Goal: Task Accomplishment & Management: Manage account settings

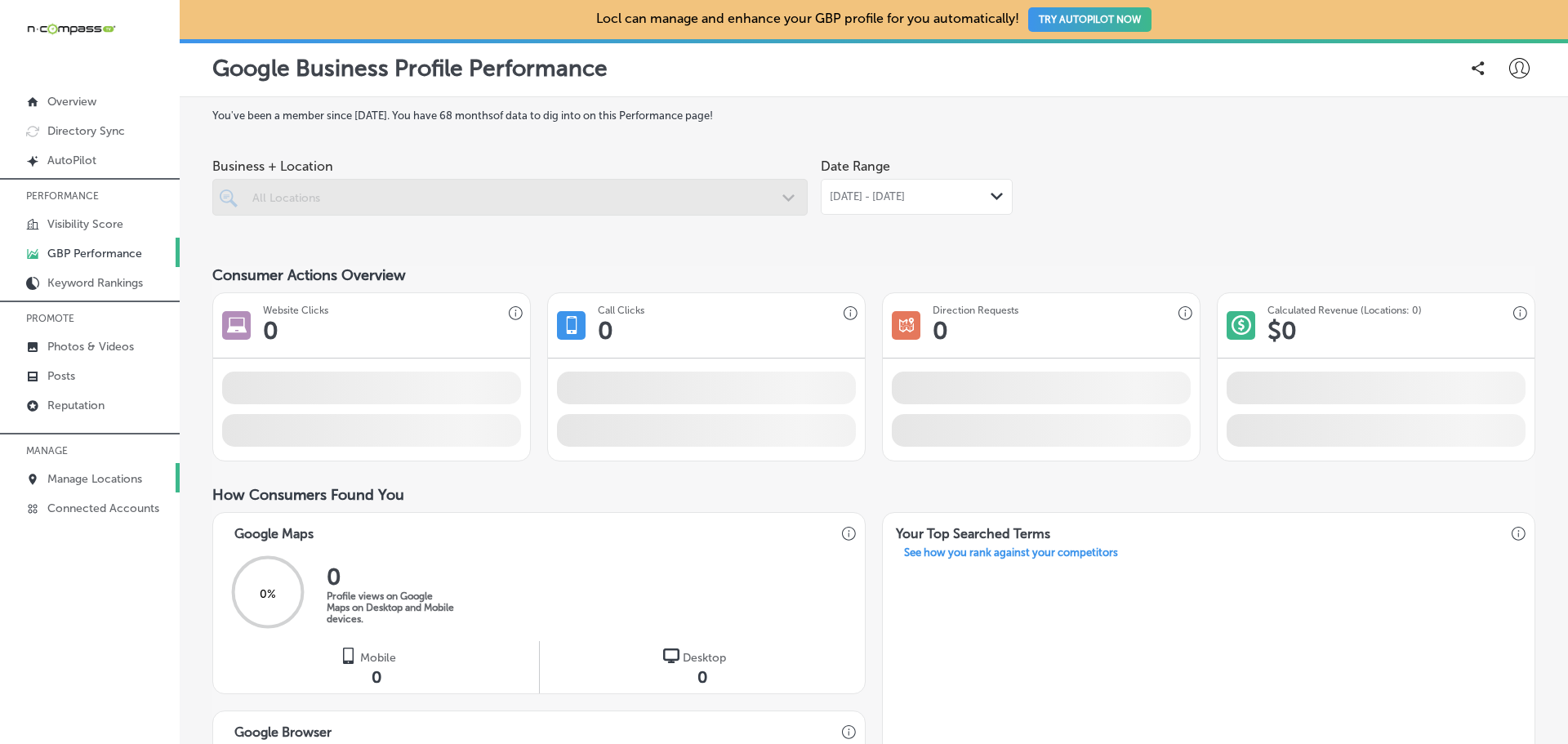
click at [116, 488] on link "Manage Locations" at bounding box center [90, 477] width 180 height 30
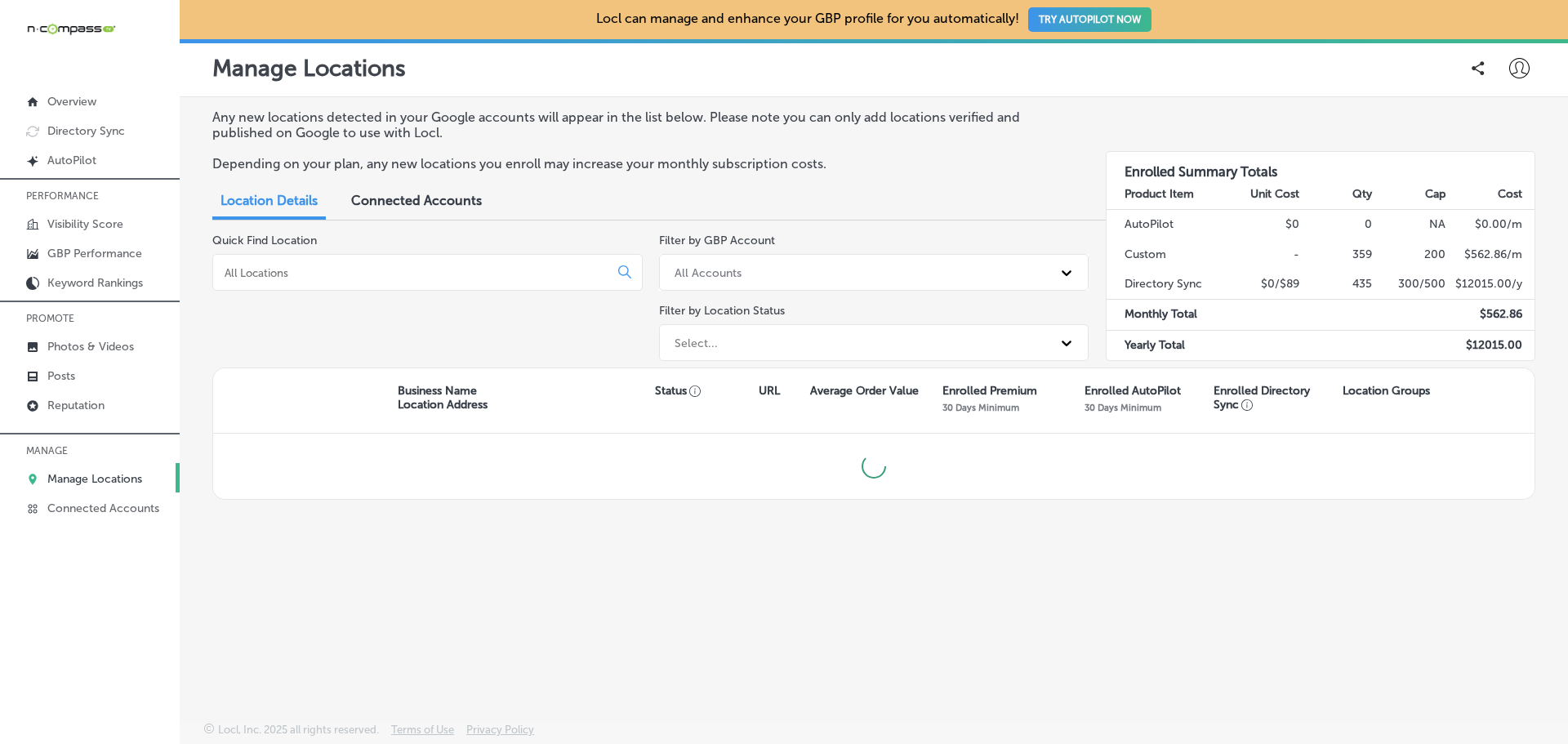
click at [323, 271] on input at bounding box center [414, 273] width 382 height 14
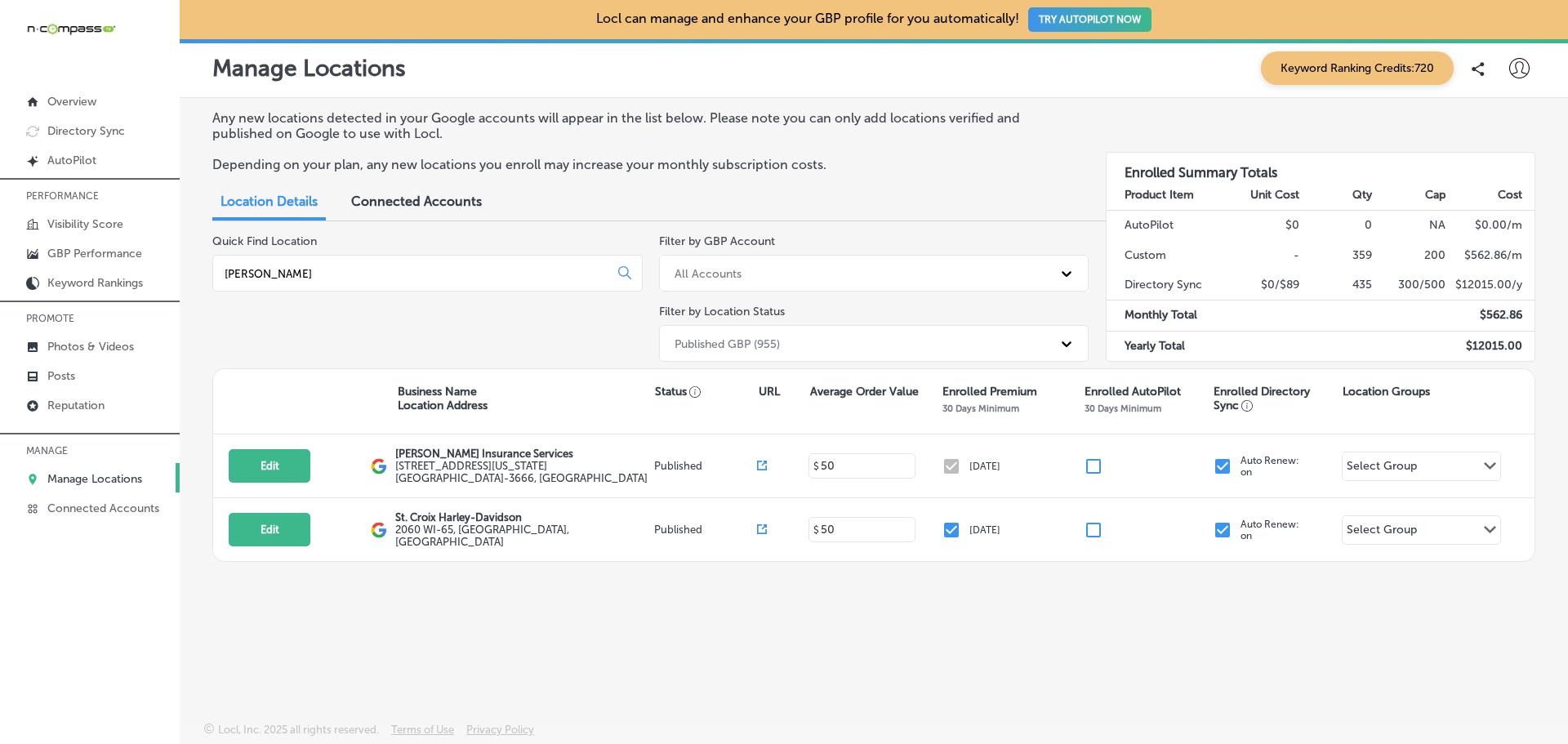
type input "[PERSON_NAME]"
click at [406, 327] on div "Quick Find Location [PERSON_NAME]" at bounding box center [427, 302] width 430 height 134
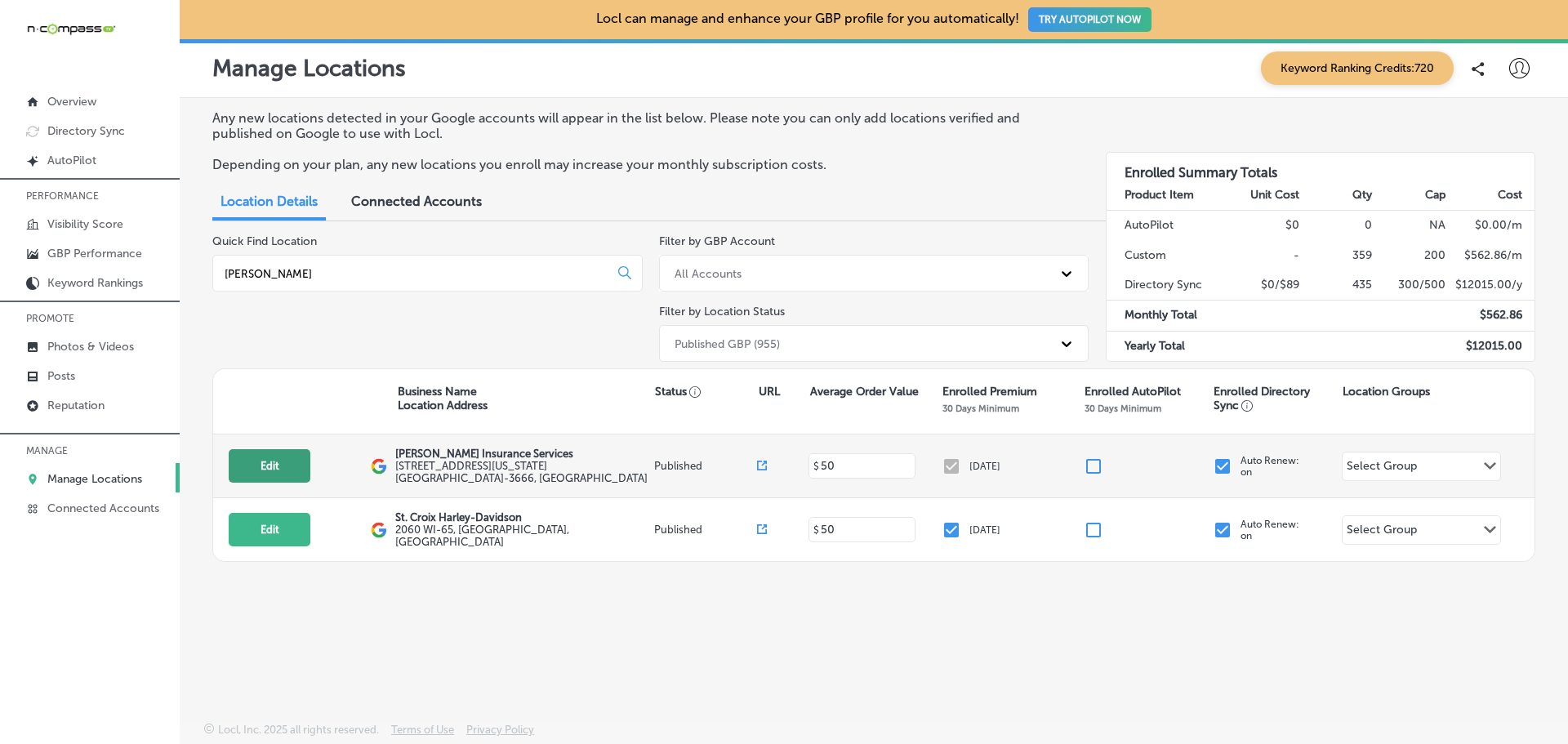
click at [282, 465] on button "Edit" at bounding box center [269, 465] width 81 height 33
select select "US"
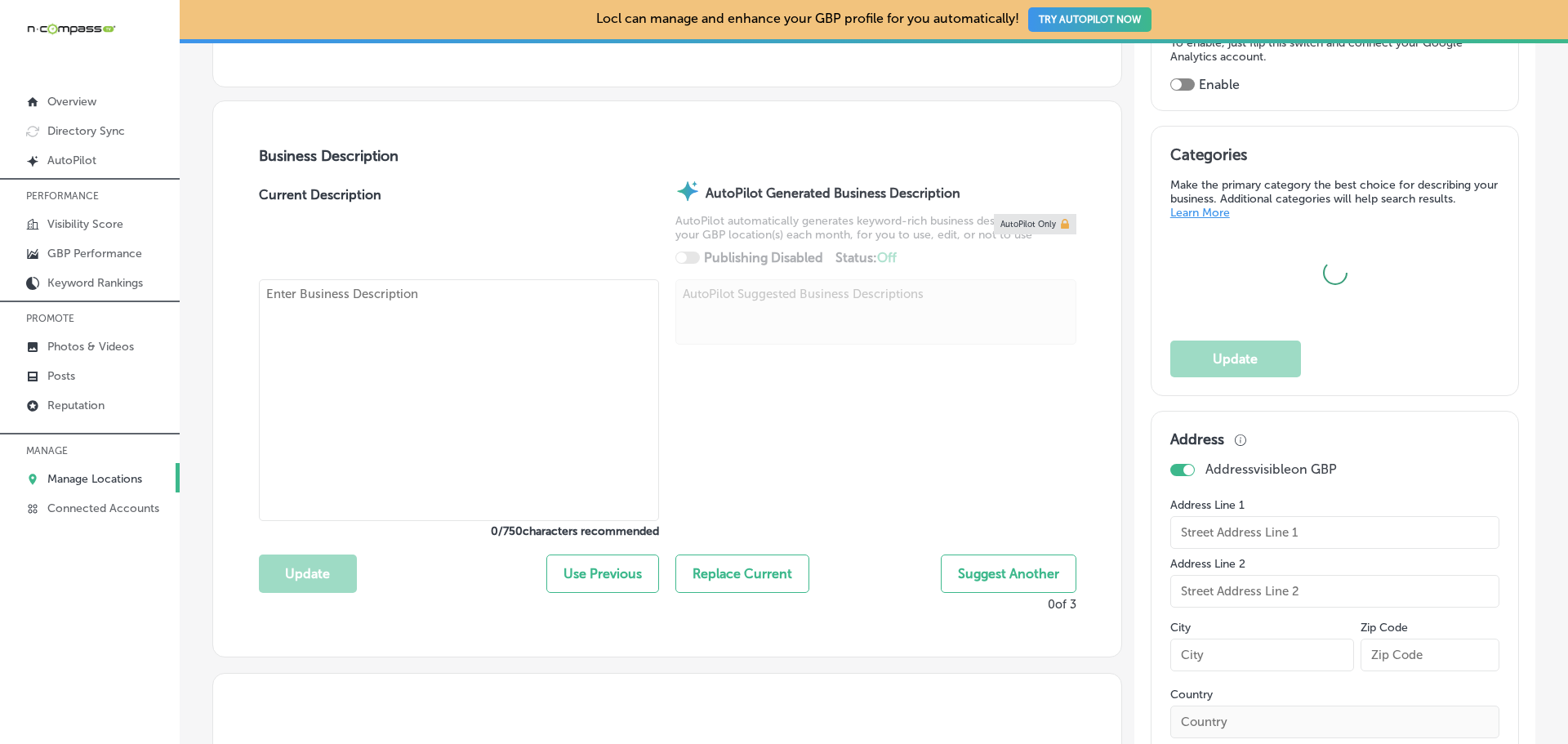
scroll to position [490, 0]
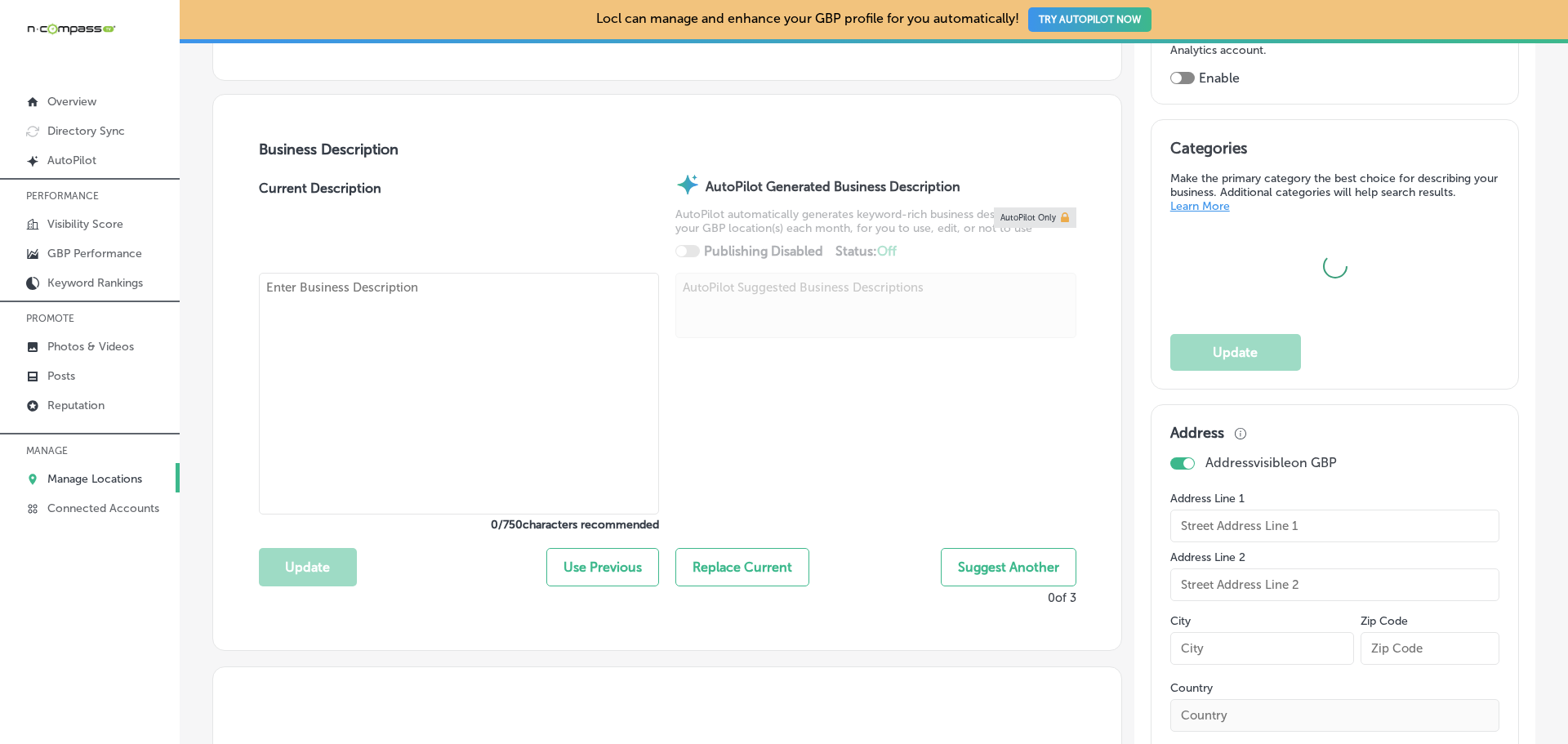
type input "[PERSON_NAME] Insurance Services"
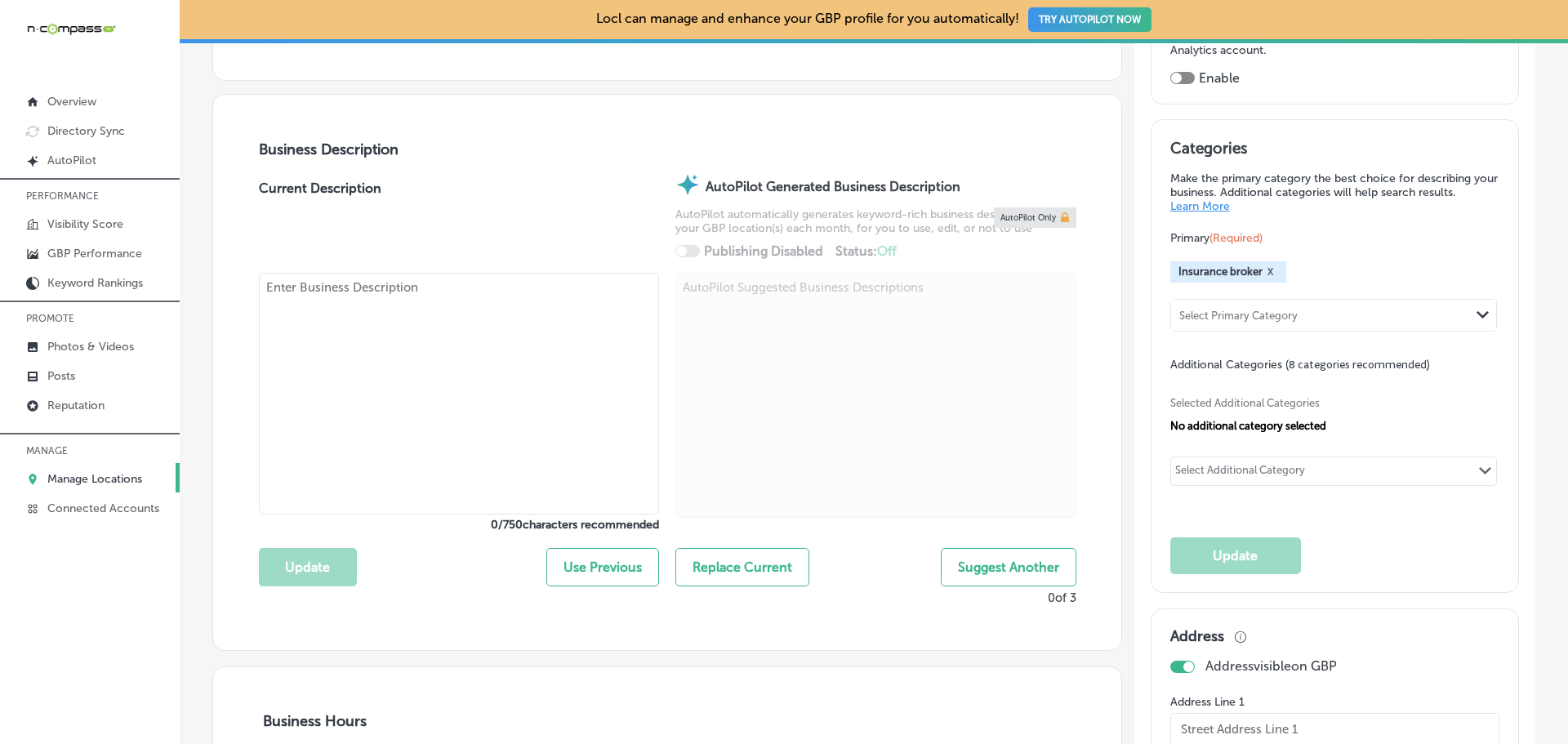
type input "[STREET_ADDRESS][US_STATE]"
type input "[GEOGRAPHIC_DATA]"
type input "71101-3666"
type input "US"
type input "[PHONE_NUMBER]"
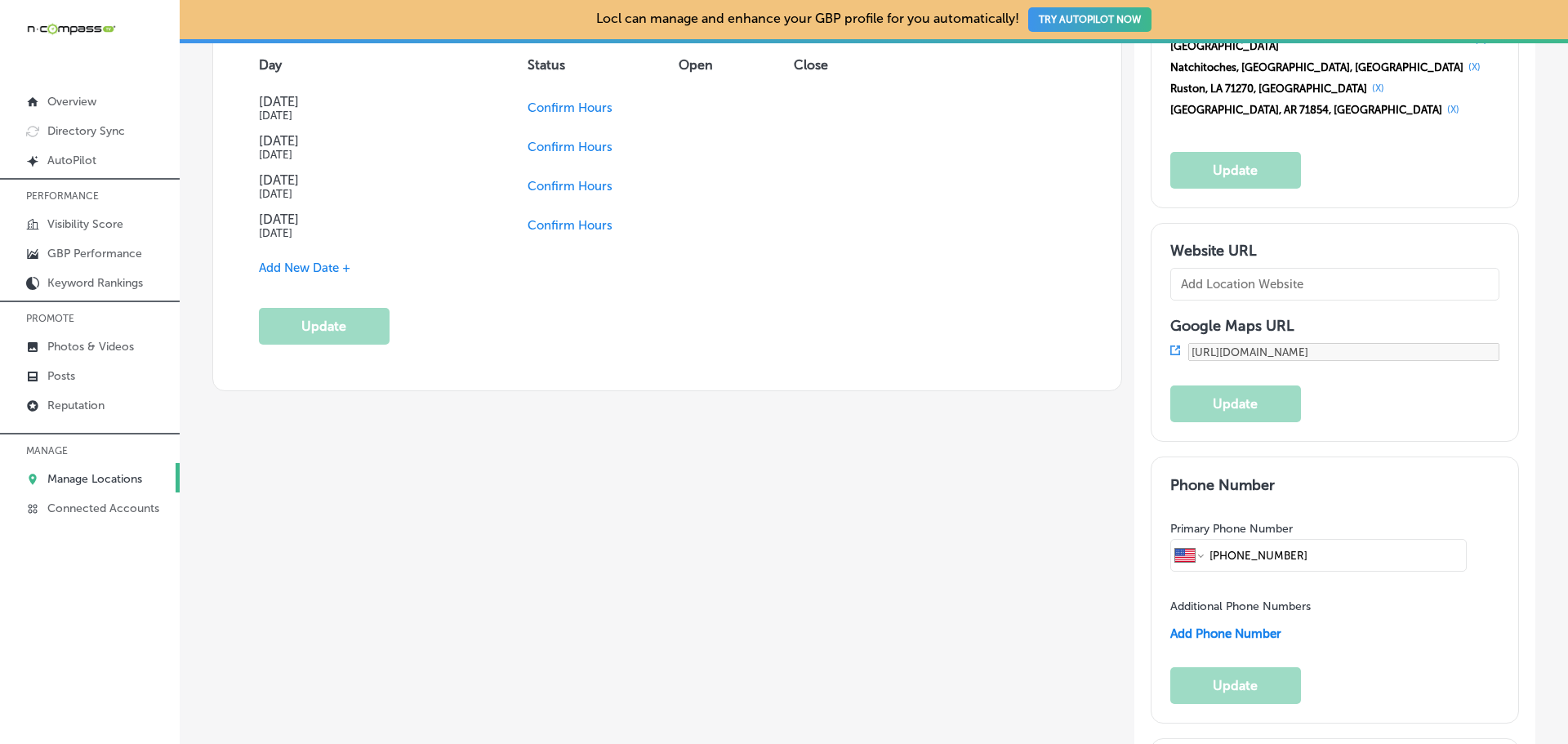
scroll to position [1797, 0]
